Goal: Use online tool/utility: Use online tool/utility

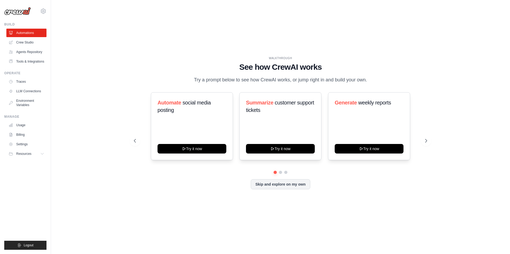
click at [401, 72] on div "WALKTHROUGH See how [PERSON_NAME] works Try a prompt below to see how [PERSON_N…" at bounding box center [280, 70] width 293 height 28
click at [429, 140] on icon at bounding box center [426, 140] width 5 height 5
click at [133, 142] on icon at bounding box center [134, 140] width 5 height 5
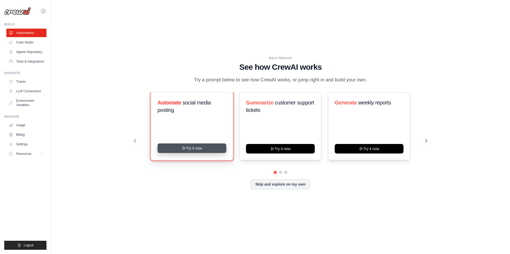
click at [192, 151] on button "Try it now" at bounding box center [192, 149] width 69 height 10
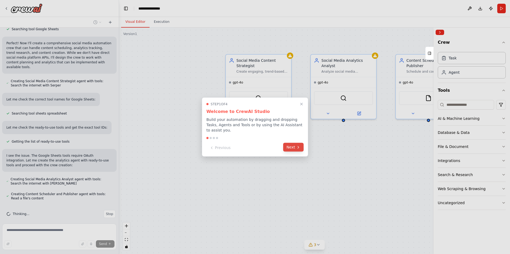
scroll to position [232, 0]
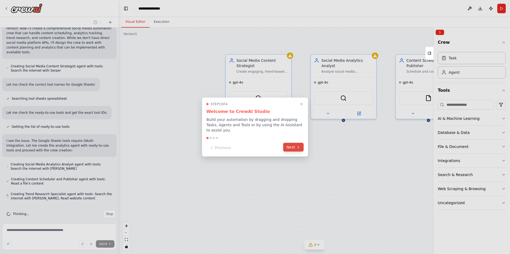
click at [292, 148] on button "Next" at bounding box center [293, 147] width 20 height 9
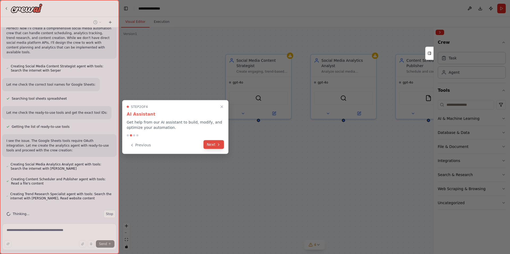
click at [214, 146] on button "Next" at bounding box center [213, 145] width 20 height 9
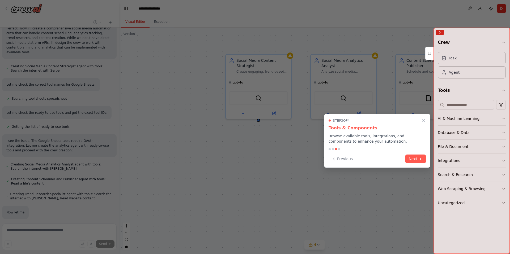
scroll to position [245, 0]
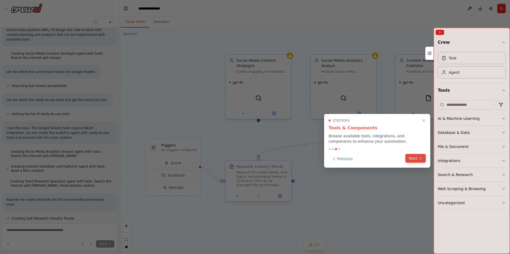
click at [415, 157] on button "Next" at bounding box center [415, 158] width 20 height 9
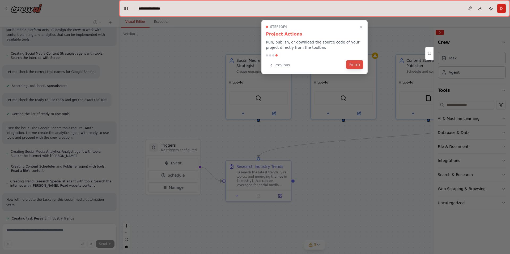
click at [358, 64] on button "Finish" at bounding box center [354, 64] width 17 height 9
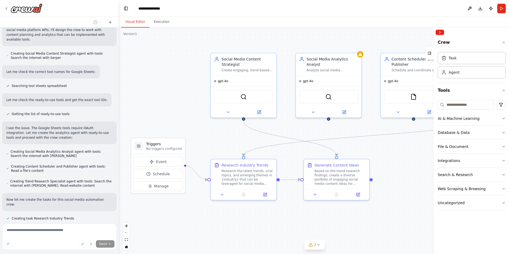
drag, startPoint x: 382, startPoint y: 156, endPoint x: 363, endPoint y: 154, distance: 18.7
click at [364, 154] on div ".deletable-edge-delete-btn { width: 20px; height: 20px; border: 0px solid #ffff…" at bounding box center [314, 141] width 391 height 227
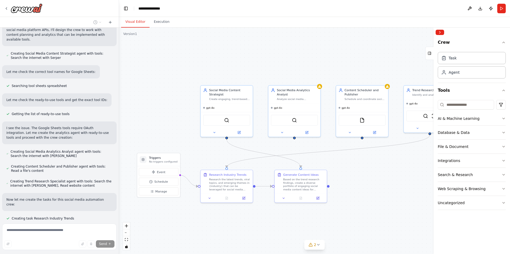
drag, startPoint x: 389, startPoint y: 154, endPoint x: 346, endPoint y: 166, distance: 44.5
click at [346, 166] on div ".deletable-edge-delete-btn { width: 20px; height: 20px; border: 0px solid #ffff…" at bounding box center [314, 141] width 391 height 227
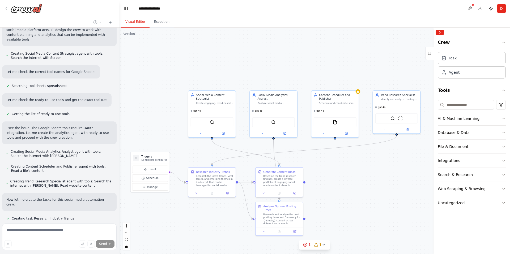
drag, startPoint x: 346, startPoint y: 166, endPoint x: 325, endPoint y: 164, distance: 21.6
click at [325, 164] on div ".deletable-edge-delete-btn { width: 20px; height: 20px; border: 0px solid #ffff…" at bounding box center [314, 141] width 391 height 227
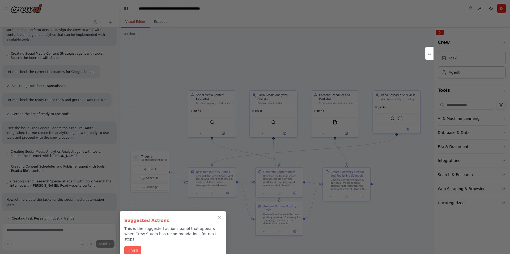
click at [313, 56] on div at bounding box center [255, 127] width 510 height 254
click at [220, 217] on icon "Close walkthrough" at bounding box center [219, 218] width 2 height 2
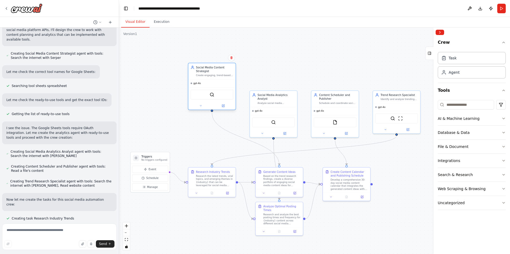
drag, startPoint x: 207, startPoint y: 109, endPoint x: 208, endPoint y: 81, distance: 28.4
click at [208, 81] on div "gpt-4o" at bounding box center [211, 84] width 47 height 8
drag, startPoint x: 261, startPoint y: 108, endPoint x: 260, endPoint y: 82, distance: 25.8
click at [260, 82] on div "gpt-4o" at bounding box center [273, 84] width 47 height 8
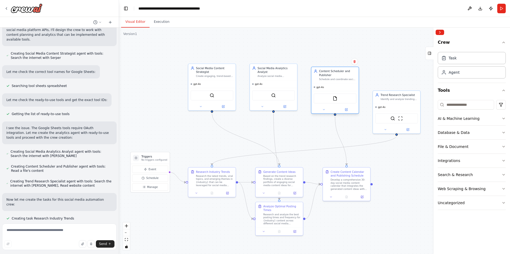
drag, startPoint x: 335, startPoint y: 114, endPoint x: 335, endPoint y: 90, distance: 23.9
click at [335, 90] on div "gpt-4o FileReadTool" at bounding box center [334, 98] width 47 height 30
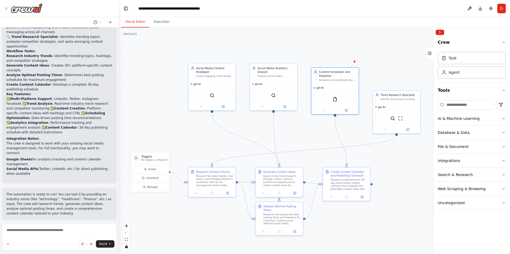
scroll to position [597, 0]
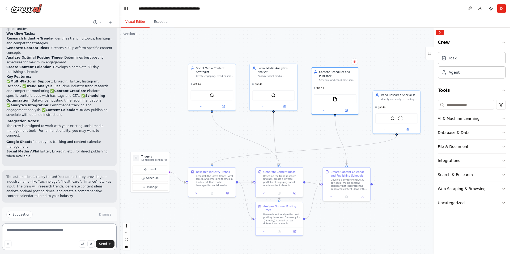
click at [42, 231] on textarea at bounding box center [59, 237] width 114 height 27
type textarea "*"
type textarea "**********"
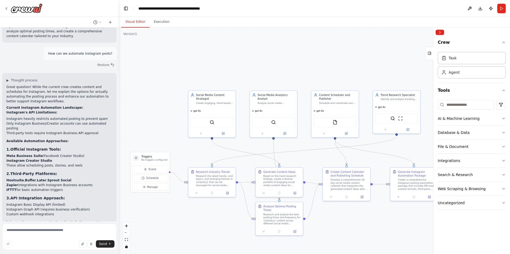
scroll to position [761, 0]
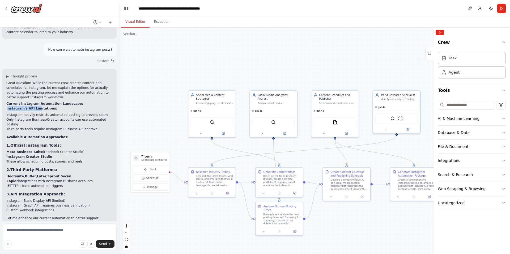
drag, startPoint x: 8, startPoint y: 79, endPoint x: 38, endPoint y: 81, distance: 30.6
click at [38, 107] on strong "Instagram's API Limitations:" at bounding box center [31, 109] width 51 height 4
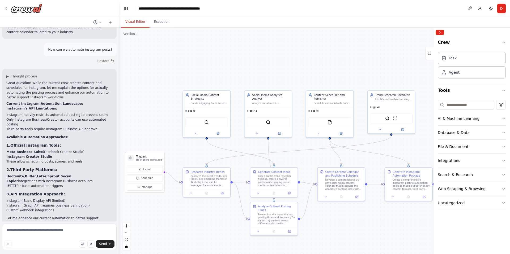
drag, startPoint x: 351, startPoint y: 228, endPoint x: 343, endPoint y: 228, distance: 8.0
click at [343, 228] on div ".deletable-edge-delete-btn { width: 20px; height: 20px; border: 0px solid #ffff…" at bounding box center [314, 141] width 391 height 227
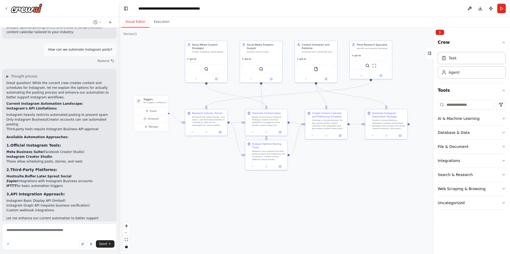
drag, startPoint x: 343, startPoint y: 228, endPoint x: 330, endPoint y: 163, distance: 66.1
click at [330, 163] on div ".deletable-edge-delete-btn { width: 20px; height: 20px; border: 0px solid #ffff…" at bounding box center [314, 141] width 391 height 227
click at [211, 125] on div "Research the latest trends, viral topics, and emerging themes in {industry} tha…" at bounding box center [208, 120] width 33 height 11
click at [487, 190] on button "Web Scraping & Browsing" at bounding box center [472, 189] width 68 height 14
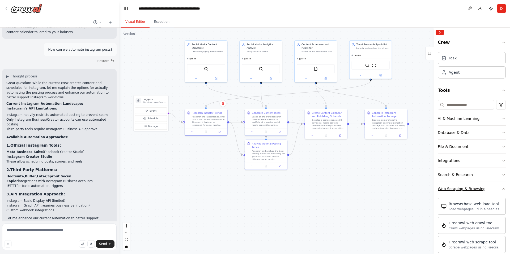
click at [489, 190] on button "Web Scraping & Browsing" at bounding box center [472, 189] width 68 height 14
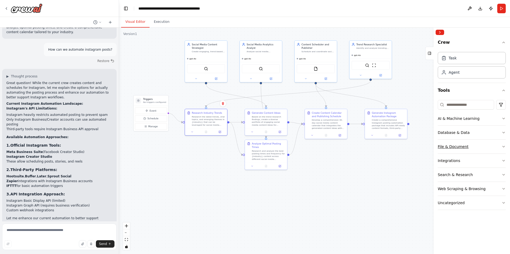
click at [486, 143] on button "File & Document" at bounding box center [472, 147] width 68 height 14
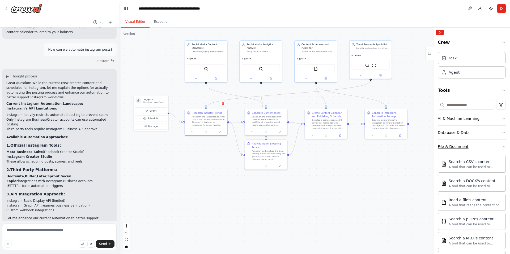
click at [486, 143] on button "File & Document" at bounding box center [472, 147] width 68 height 14
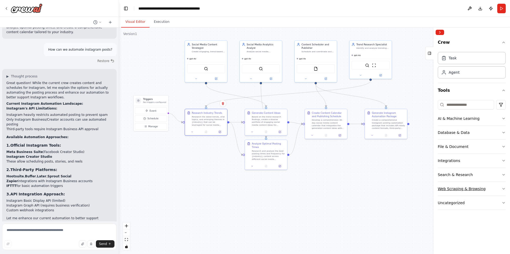
click at [500, 187] on button "Web Scraping & Browsing" at bounding box center [472, 189] width 68 height 14
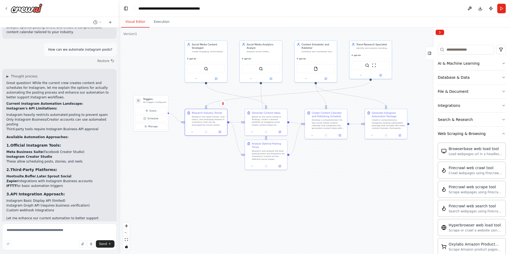
scroll to position [53, 0]
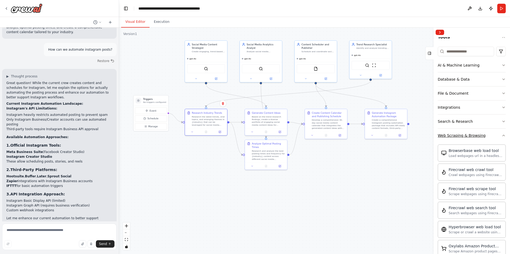
click at [503, 138] on button "Web Scraping & Browsing" at bounding box center [472, 136] width 68 height 14
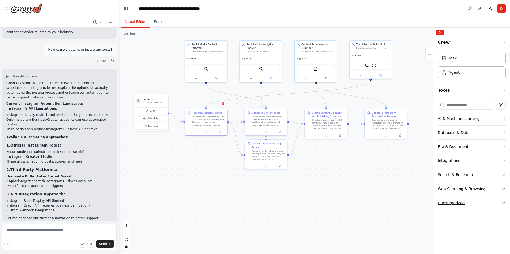
click at [499, 201] on button "Uncategorized" at bounding box center [472, 203] width 68 height 14
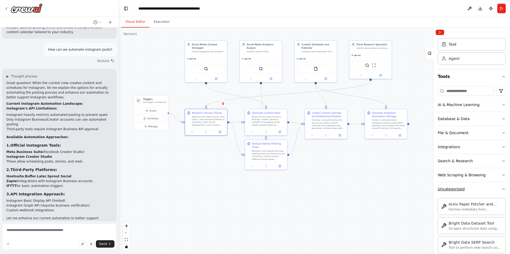
scroll to position [46, 0]
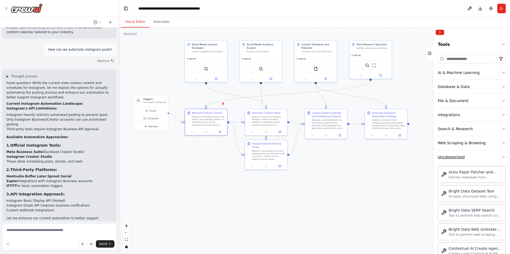
click at [495, 157] on button "Uncategorized" at bounding box center [472, 157] width 68 height 14
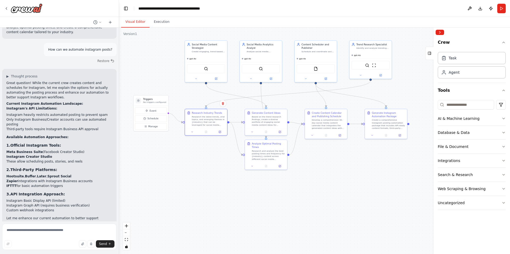
click at [407, 176] on div ".deletable-edge-delete-btn { width: 20px; height: 20px; border: 0px solid #ffff…" at bounding box center [314, 141] width 391 height 227
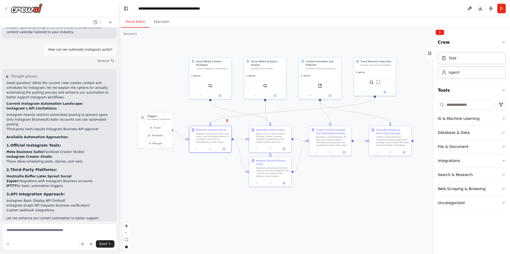
drag, startPoint x: 348, startPoint y: 197, endPoint x: 353, endPoint y: 214, distance: 17.6
click at [353, 214] on div ".deletable-edge-delete-btn { width: 20px; height: 20px; border: 0px solid #ffff…" at bounding box center [314, 141] width 391 height 227
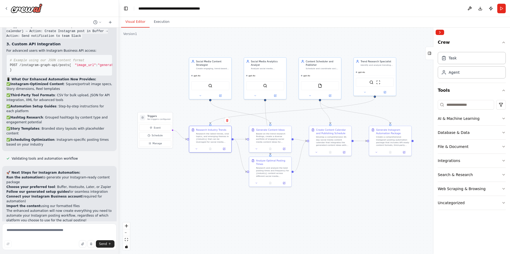
scroll to position [1224, 0]
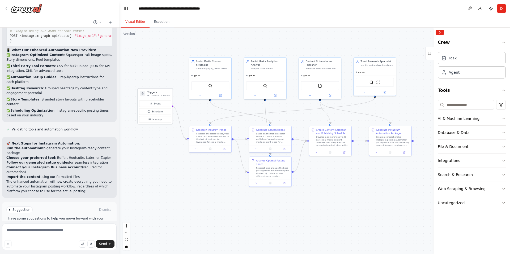
drag, startPoint x: 164, startPoint y: 118, endPoint x: 164, endPoint y: 93, distance: 25.0
click at [164, 93] on div "Triggers No triggers configured" at bounding box center [158, 94] width 23 height 6
click at [167, 156] on div ".deletable-edge-delete-btn { width: 20px; height: 20px; border: 0px solid #ffff…" at bounding box center [314, 141] width 391 height 227
